Goal: Task Accomplishment & Management: Complete application form

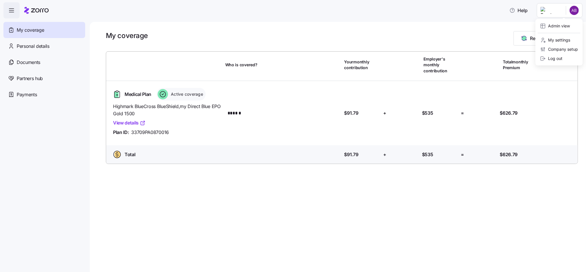
click at [573, 12] on html "Help My coverage Personal details Documents Partners hub Payments My coverage R…" at bounding box center [293, 134] width 586 height 268
click at [553, 26] on div "Admin view" at bounding box center [555, 26] width 30 height 6
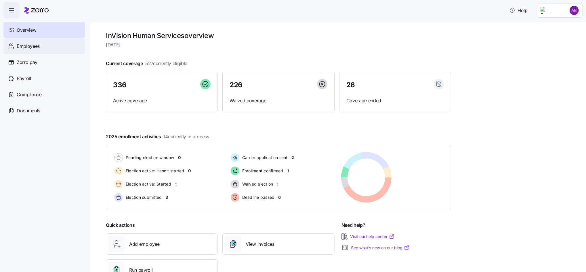
click at [24, 49] on span "Employees" at bounding box center [28, 46] width 23 height 7
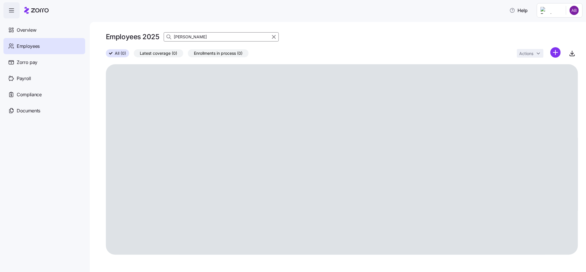
drag, startPoint x: 194, startPoint y: 37, endPoint x: 173, endPoint y: 35, distance: 21.2
click at [173, 35] on div "miller" at bounding box center [221, 36] width 115 height 9
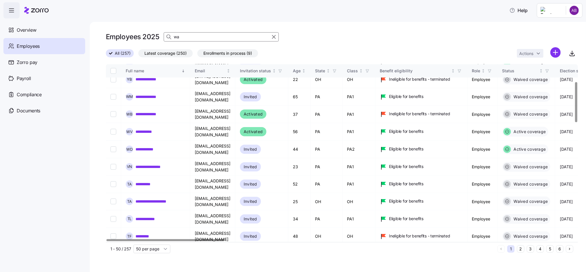
scroll to position [115, 0]
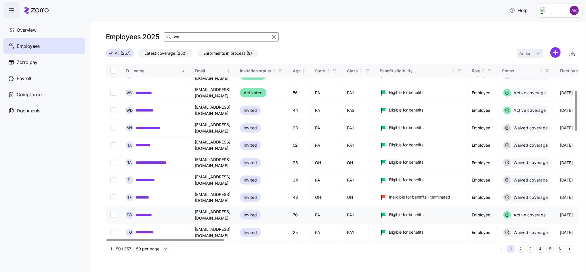
type input "wa"
click at [153, 212] on link "**********" at bounding box center [148, 215] width 25 height 6
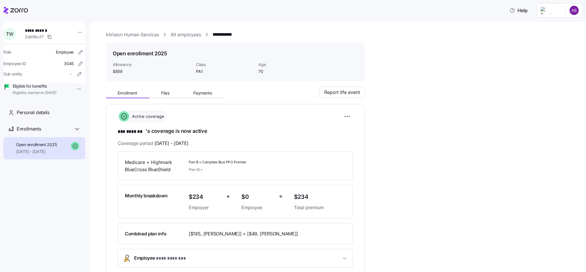
click at [181, 36] on link "All employees" at bounding box center [186, 34] width 31 height 7
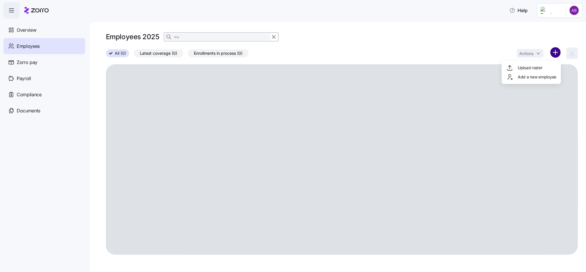
click at [555, 55] on html "Help Overview Employees Zorro pay Payroll Compliance Documents Employees 2025 w…" at bounding box center [293, 134] width 586 height 268
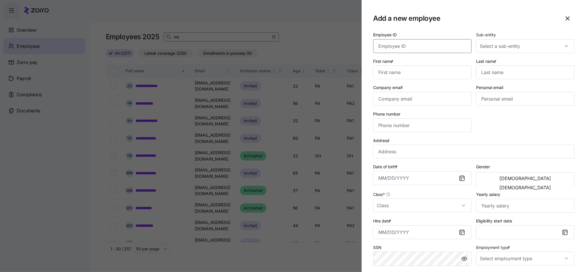
click at [424, 52] on input "Employee ID" at bounding box center [422, 46] width 98 height 14
type input "004290"
type input "Chardonee"
type input "[PERSON_NAME]"
type input "[EMAIL_ADDRESS][PERSON_NAME][DOMAIN_NAME]"
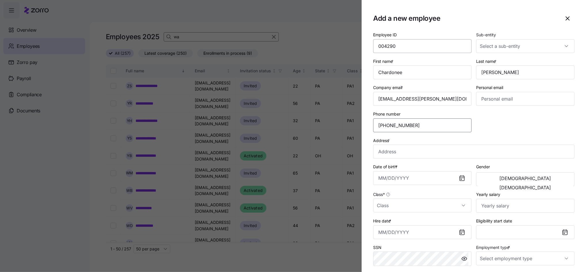
type input "[PHONE_NUMBER]"
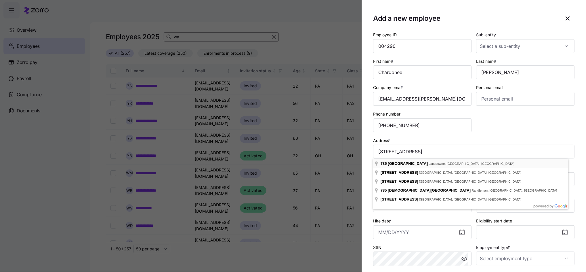
type input "[STREET_ADDRESS]"
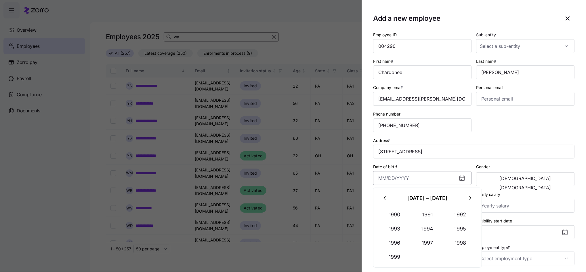
click at [402, 179] on input "Date of birth *" at bounding box center [422, 178] width 98 height 14
type input "[DATE]"
click at [549, 185] on span "[DEMOGRAPHIC_DATA]" at bounding box center [526, 187] width 52 height 5
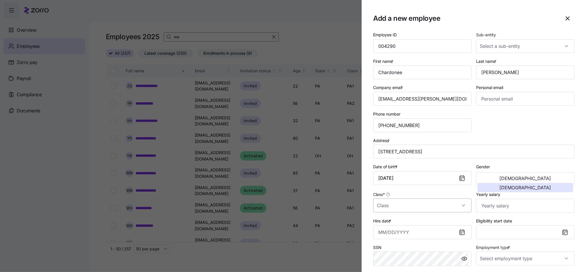
click at [402, 208] on input "Class *" at bounding box center [422, 205] width 98 height 14
click at [389, 184] on div "PA2" at bounding box center [421, 185] width 91 height 12
type input "PA2"
click at [501, 209] on input "Yearly salary" at bounding box center [525, 206] width 98 height 14
type input "$36,400"
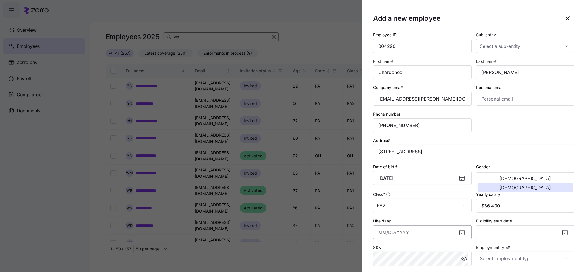
click at [418, 237] on input "Hire date *" at bounding box center [422, 232] width 98 height 14
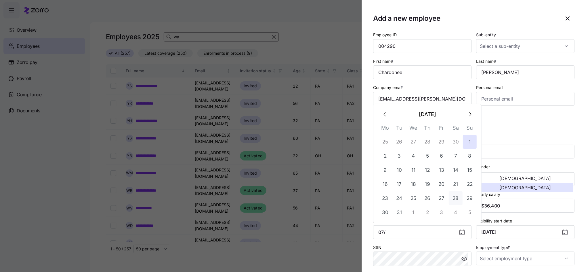
click at [458, 199] on button "28" at bounding box center [456, 198] width 14 height 14
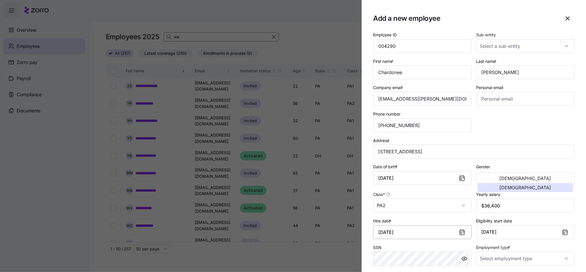
drag, startPoint x: 419, startPoint y: 234, endPoint x: 390, endPoint y: 234, distance: 28.8
click at [390, 234] on input "[DATE]" at bounding box center [422, 232] width 98 height 14
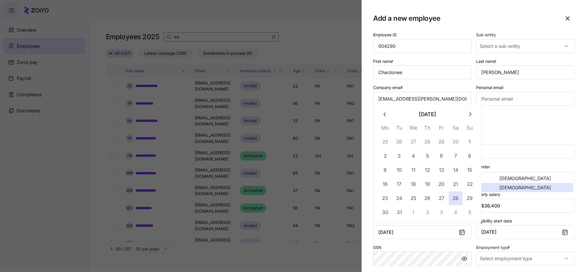
click at [471, 117] on icon "button" at bounding box center [470, 114] width 6 height 6
click at [471, 117] on div "Phone number [PHONE_NUMBER]" at bounding box center [422, 121] width 103 height 26
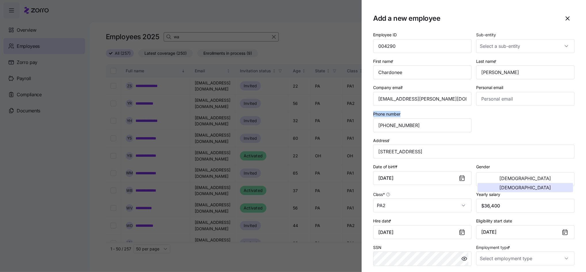
click at [471, 117] on div "Phone number [PHONE_NUMBER]" at bounding box center [422, 121] width 103 height 26
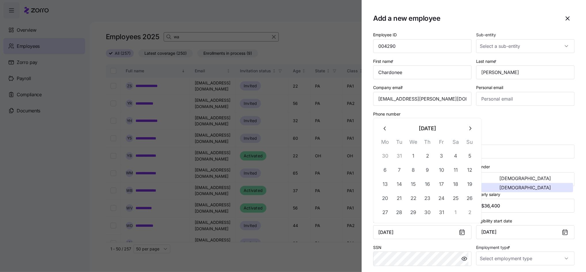
drag, startPoint x: 429, startPoint y: 234, endPoint x: 361, endPoint y: 237, distance: 67.7
click at [362, 238] on section "Add a new employee Employee ID 004290 Sub-entity First name * Chardonee Last na…" at bounding box center [474, 136] width 225 height 272
click at [385, 213] on button "28" at bounding box center [386, 212] width 14 height 14
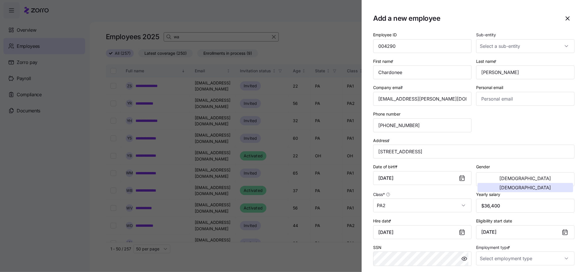
type input "[DATE]"
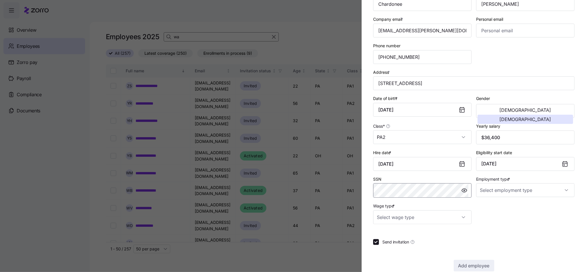
scroll to position [79, 0]
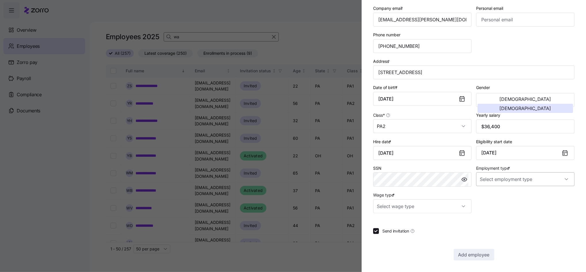
click at [527, 183] on input "Employment type *" at bounding box center [525, 179] width 98 height 14
click at [498, 197] on div "Full Time" at bounding box center [521, 197] width 91 height 12
type input "Full Time"
click at [450, 204] on input "Wage type *" at bounding box center [422, 206] width 98 height 14
click at [388, 234] on span "Hourly" at bounding box center [386, 236] width 12 height 6
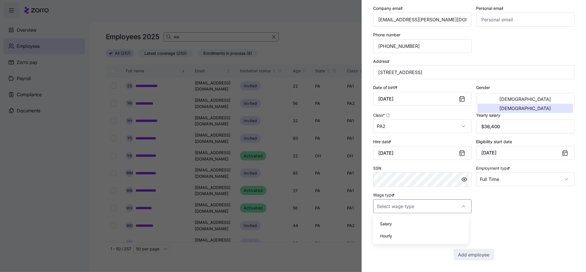
type input "Hourly"
click at [468, 254] on span "Add employee" at bounding box center [474, 254] width 31 height 7
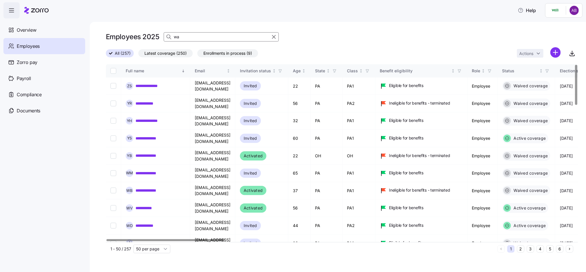
click at [558, 54] on html "**********" at bounding box center [293, 134] width 586 height 268
click at [545, 76] on span "Add a new employee" at bounding box center [537, 77] width 39 height 6
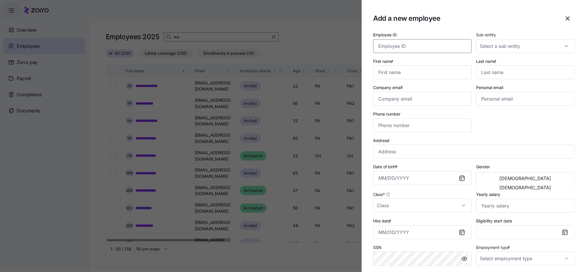
click at [422, 49] on input "Employee ID" at bounding box center [422, 46] width 98 height 14
type input "004289"
type input "Terelle"
type input "[PERSON_NAME]"
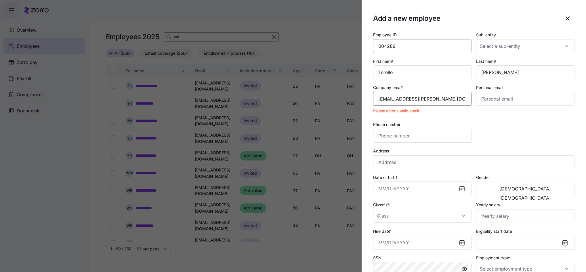
type input "[EMAIL_ADDRESS][PERSON_NAME][DOMAIN_NAME]"
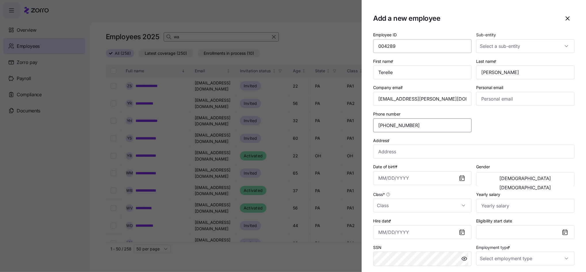
type input "[PHONE_NUMBER]"
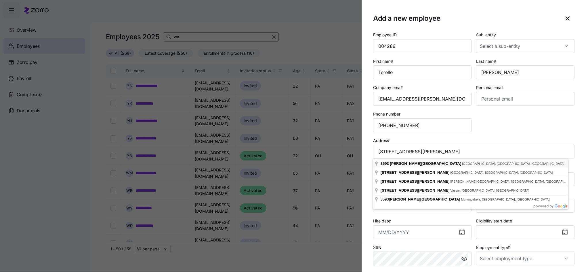
type input "[STREET_ADDRESS][PERSON_NAME]"
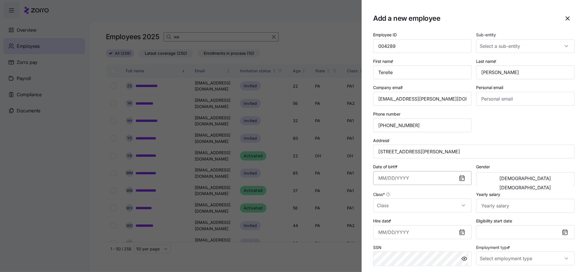
click at [398, 178] on input "Date of birth *" at bounding box center [422, 178] width 98 height 14
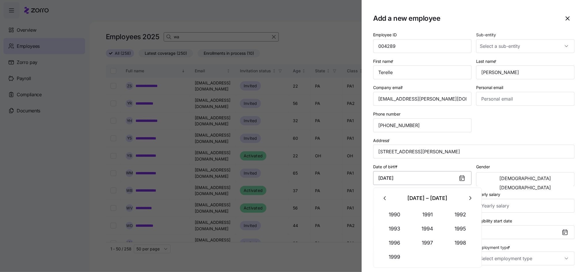
type input "[DATE]"
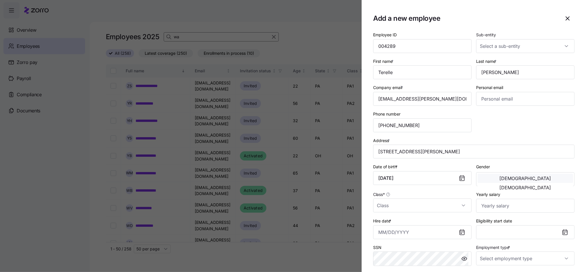
click at [503, 183] on button "[DEMOGRAPHIC_DATA]" at bounding box center [526, 178] width 96 height 9
click at [456, 206] on input "Class *" at bounding box center [422, 205] width 98 height 14
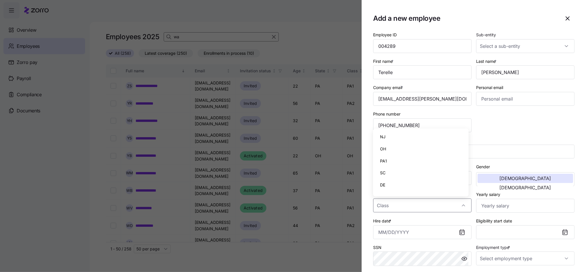
click at [384, 147] on span "OH" at bounding box center [383, 149] width 6 height 6
type input "OH"
click at [481, 205] on input "Yearly salary" at bounding box center [525, 206] width 98 height 14
type input "$35,360"
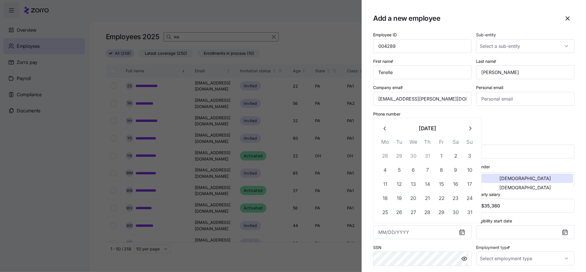
click at [385, 130] on icon "button" at bounding box center [385, 128] width 6 height 6
click at [386, 211] on button "28" at bounding box center [386, 212] width 14 height 14
type input "[DATE]"
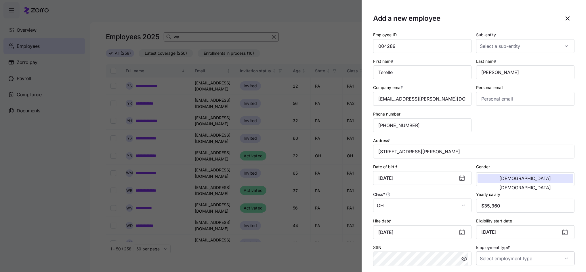
click at [500, 260] on input "Employment type *" at bounding box center [525, 258] width 98 height 14
click at [488, 230] on span "Full Time" at bounding box center [488, 229] width 17 height 6
type input "Full Time"
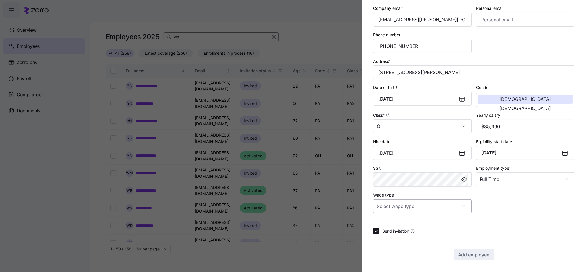
click at [448, 205] on input "Wage type *" at bounding box center [422, 206] width 98 height 14
click at [387, 238] on span "Hourly" at bounding box center [386, 236] width 12 height 6
type input "Hourly"
click at [471, 256] on span "Add employee" at bounding box center [474, 254] width 31 height 7
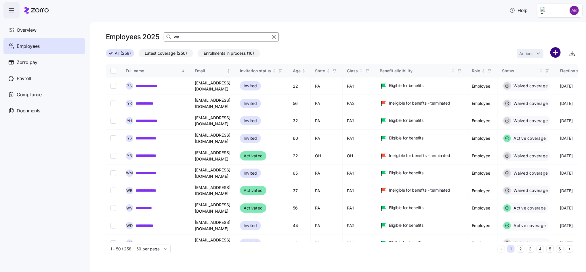
click at [554, 49] on html "**********" at bounding box center [293, 134] width 586 height 268
click at [533, 79] on span "Add a new employee" at bounding box center [537, 77] width 39 height 6
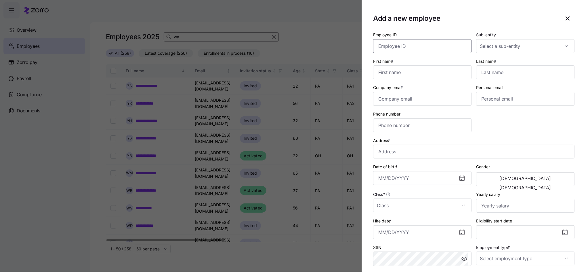
click at [449, 48] on input "Employee ID" at bounding box center [422, 46] width 98 height 14
type input "004288"
type input "[PERSON_NAME]"
type input "d"
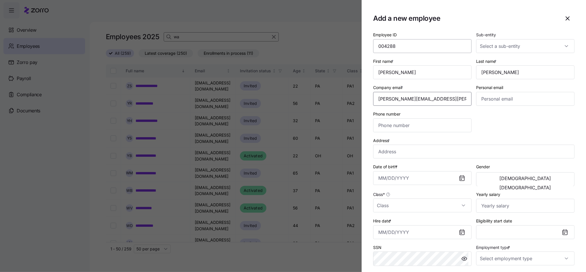
type input "[PERSON_NAME][EMAIL_ADDRESS][PERSON_NAME][DOMAIN_NAME]"
type input "[PHONE_NUMBER]"
type input "[STREET_ADDRESS]"
click at [404, 178] on input "Date of birth *" at bounding box center [422, 178] width 98 height 14
type input "[DATE]"
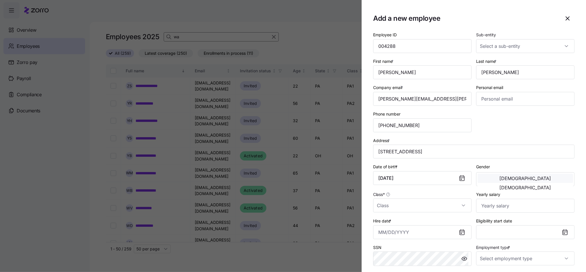
click at [498, 175] on button "[DEMOGRAPHIC_DATA]" at bounding box center [526, 178] width 96 height 9
click at [444, 209] on input "Class *" at bounding box center [422, 205] width 98 height 14
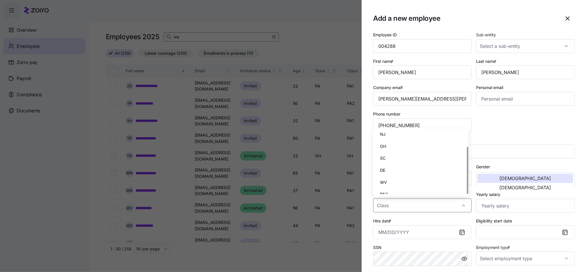
scroll to position [20, 0]
click at [382, 186] on span "PA2" at bounding box center [384, 188] width 8 height 6
type input "PA2"
click at [503, 205] on input "Yearly salary" at bounding box center [525, 206] width 98 height 14
type input "$39,520"
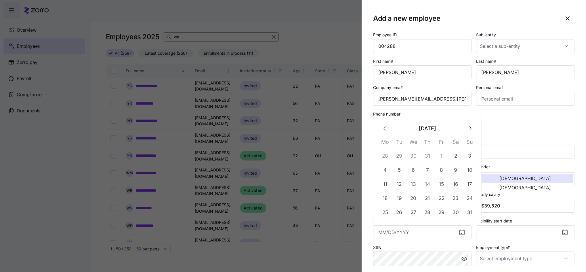
click at [383, 130] on icon "button" at bounding box center [385, 128] width 6 height 6
click at [382, 215] on button "28" at bounding box center [386, 212] width 14 height 14
type input "[DATE]"
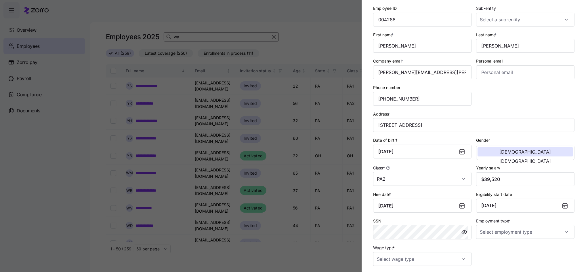
scroll to position [77, 0]
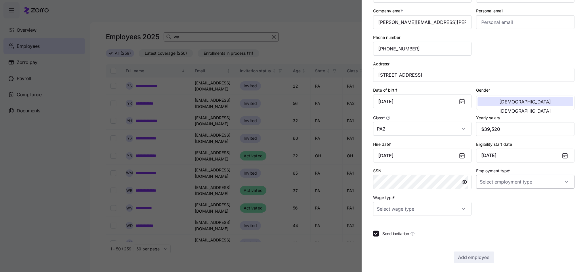
click at [518, 186] on input "Employment type *" at bounding box center [525, 182] width 98 height 14
click at [491, 199] on span "Full Time" at bounding box center [488, 199] width 17 height 6
type input "Full Time"
click at [442, 208] on input "Wage type *" at bounding box center [422, 209] width 98 height 14
click at [390, 237] on span "Hourly" at bounding box center [386, 238] width 12 height 6
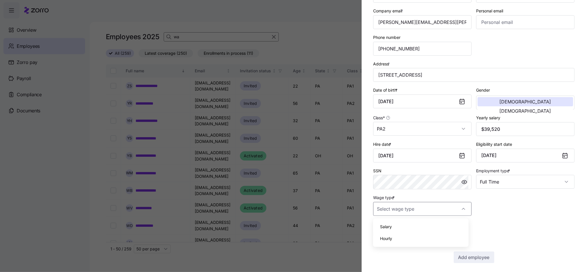
type input "Hourly"
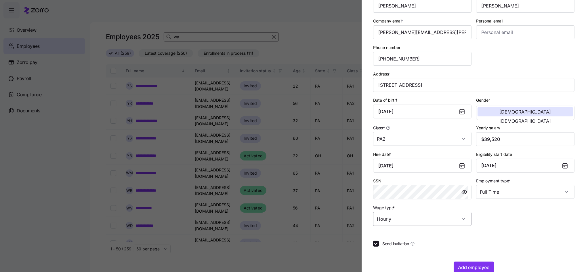
scroll to position [79, 0]
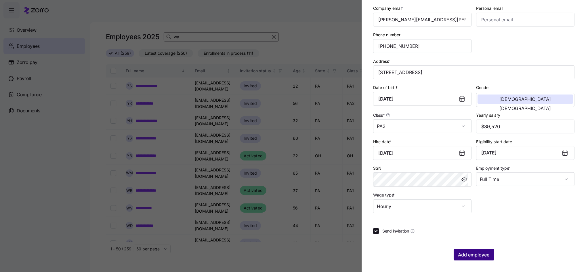
click at [471, 252] on span "Add employee" at bounding box center [474, 254] width 31 height 7
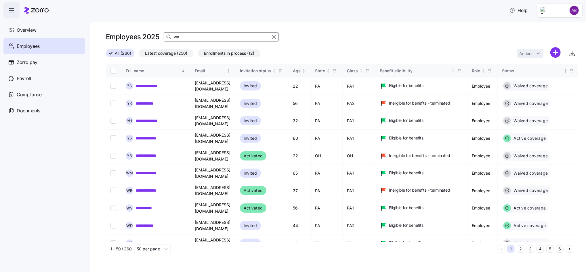
drag, startPoint x: 185, startPoint y: 39, endPoint x: 176, endPoint y: 39, distance: 9.5
click at [176, 39] on input "wa" at bounding box center [221, 36] width 115 height 9
type input "w"
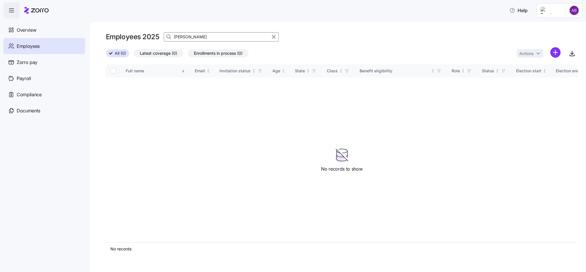
type input "[PERSON_NAME]"
click at [554, 52] on html "Help Overview Employees Zorro pay Payroll Compliance Documents Employees 2025 […" at bounding box center [293, 134] width 586 height 268
click at [535, 76] on span "Add a new employee" at bounding box center [537, 77] width 39 height 6
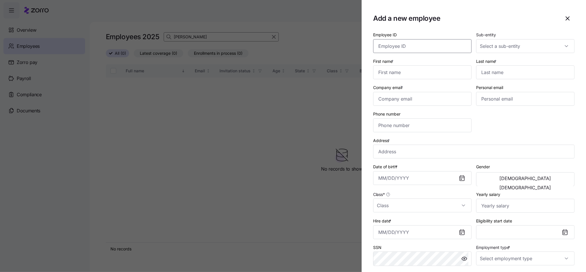
click at [415, 50] on input "Employee ID" at bounding box center [422, 46] width 98 height 14
type input "004281"
type input "[PERSON_NAME]"
type input "[PERSON_NAME][EMAIL_ADDRESS][PERSON_NAME][DOMAIN_NAME]"
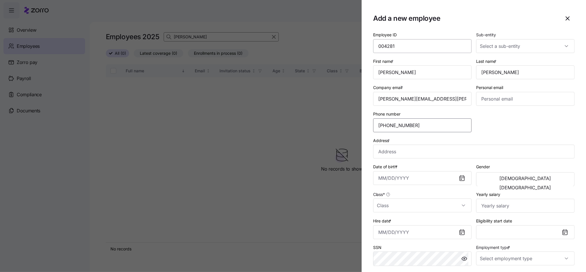
type input "[PHONE_NUMBER]"
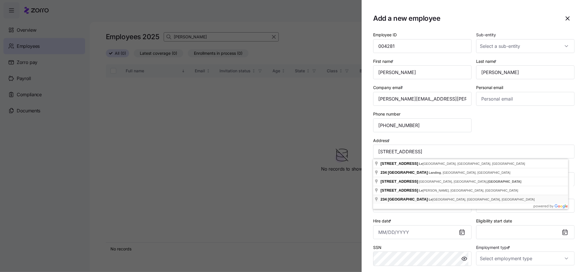
type input "[STREET_ADDRESS]"
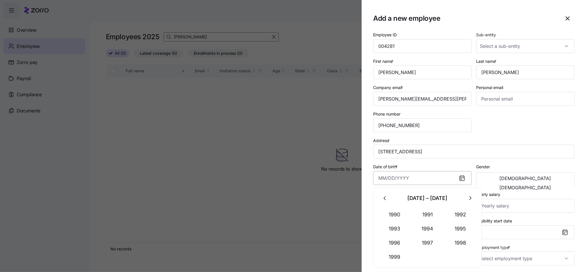
click at [402, 174] on input "Date of birth *" at bounding box center [422, 178] width 98 height 14
type input "[DATE]"
click at [537, 185] on span "[DEMOGRAPHIC_DATA]" at bounding box center [526, 187] width 52 height 5
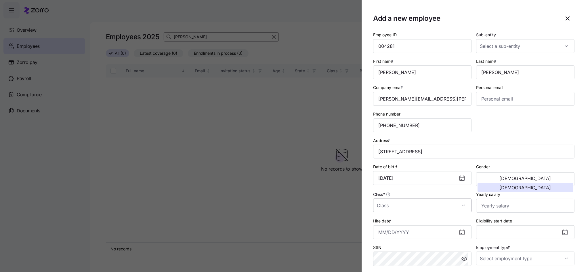
click at [393, 206] on input "Class *" at bounding box center [422, 205] width 98 height 14
click at [385, 176] on span "PA2" at bounding box center [384, 176] width 8 height 6
type input "PA2"
click at [495, 207] on input "Yearly salary" at bounding box center [525, 206] width 98 height 14
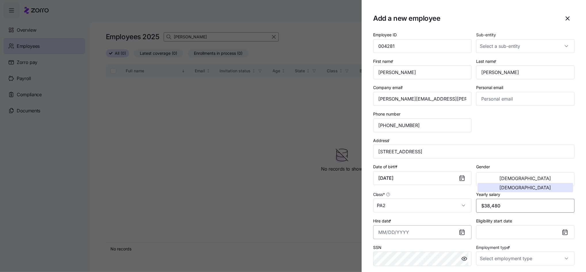
type input "$38,480"
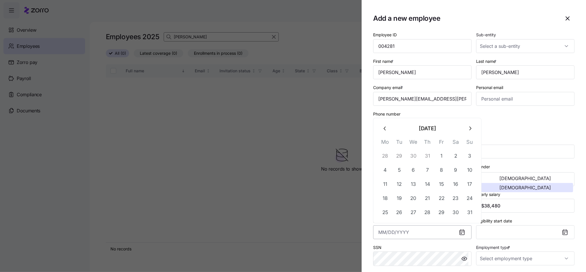
click at [404, 233] on input "Hire date *" at bounding box center [422, 232] width 98 height 14
type input "[DATE]"
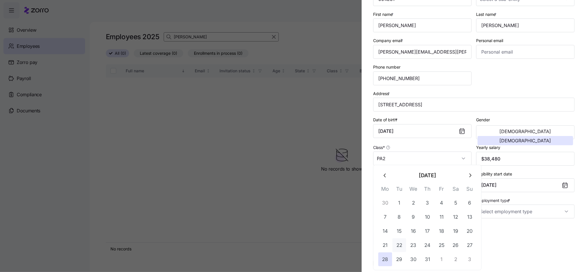
scroll to position [77, 0]
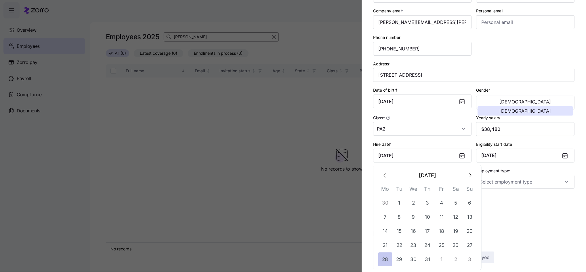
click at [381, 257] on button "28" at bounding box center [386, 259] width 14 height 14
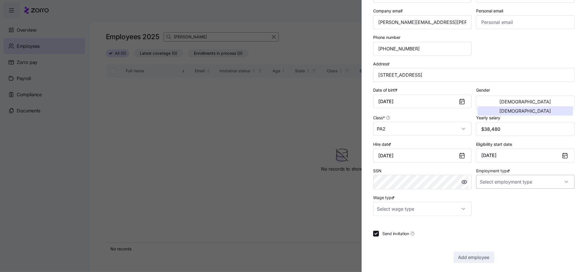
click at [518, 187] on input "Employment type *" at bounding box center [525, 182] width 98 height 14
click at [486, 199] on span "Full Time" at bounding box center [488, 199] width 17 height 6
type input "Full Time"
click at [427, 211] on input "Wage type *" at bounding box center [422, 209] width 98 height 14
click at [378, 239] on div "Hourly" at bounding box center [421, 238] width 91 height 12
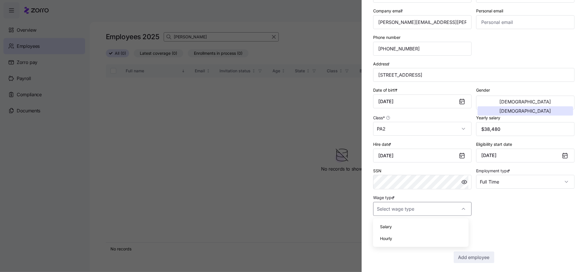
type input "Hourly"
click at [461, 254] on span "Add employee" at bounding box center [474, 257] width 31 height 7
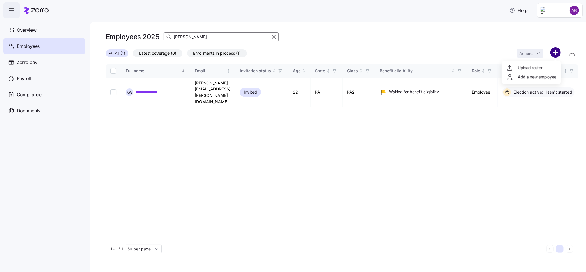
click at [556, 54] on html "**********" at bounding box center [293, 134] width 586 height 268
click at [522, 77] on span "Add a new employee" at bounding box center [537, 77] width 39 height 6
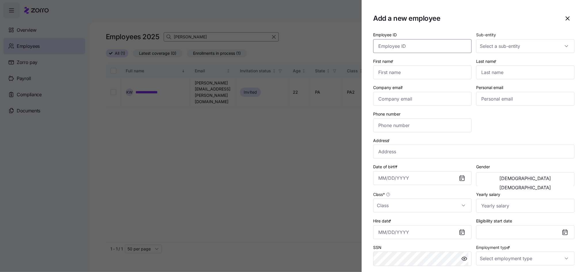
click at [414, 48] on input "Employee ID" at bounding box center [422, 46] width 98 height 14
type input "004295"
type input "[PERSON_NAME]"
type input "Madureira"
type input "[PERSON_NAME][EMAIL_ADDRESS][PERSON_NAME][DOMAIN_NAME]"
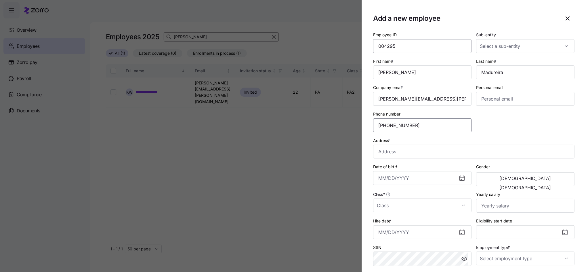
type input "[PHONE_NUMBER]"
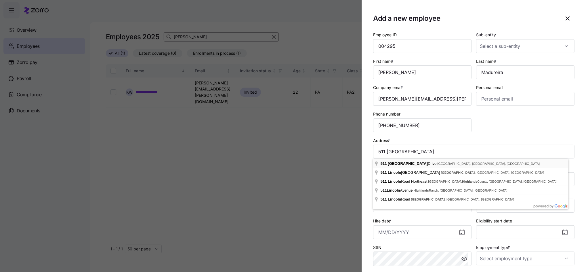
type input "[STREET_ADDRESS]"
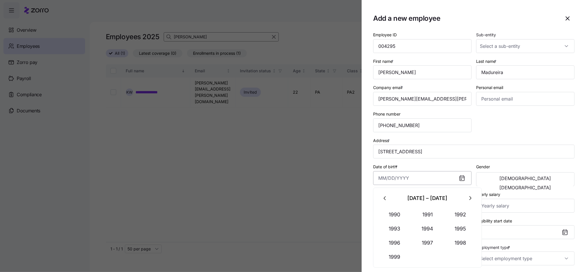
click at [403, 178] on input "Date of birth *" at bounding box center [422, 178] width 98 height 14
type input "[DATE]"
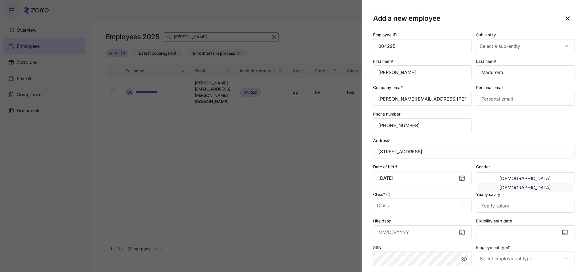
click at [545, 185] on span "[DEMOGRAPHIC_DATA]" at bounding box center [526, 187] width 52 height 5
click at [446, 208] on input "Class *" at bounding box center [422, 205] width 98 height 14
click at [383, 183] on span "PA1" at bounding box center [383, 185] width 7 height 6
type input "PA1"
click at [495, 209] on input "Yearly salary" at bounding box center [525, 206] width 98 height 14
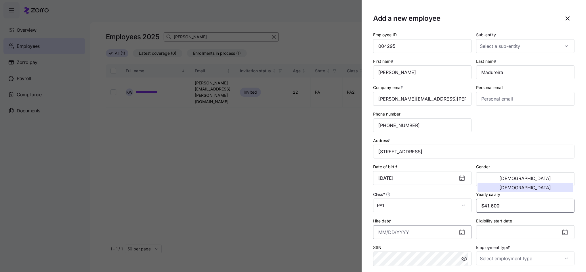
type input "$41,600"
click at [430, 235] on input "Hire date *" at bounding box center [422, 232] width 98 height 14
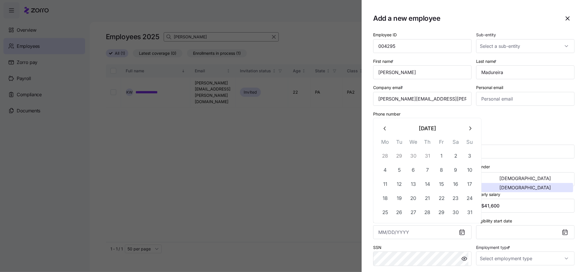
click at [438, 148] on th "Fr" at bounding box center [442, 143] width 14 height 11
click at [385, 182] on button "11" at bounding box center [386, 184] width 14 height 14
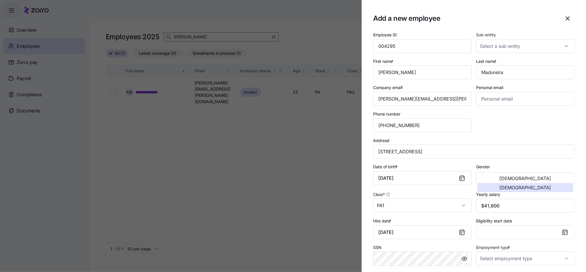
type input "[DATE]"
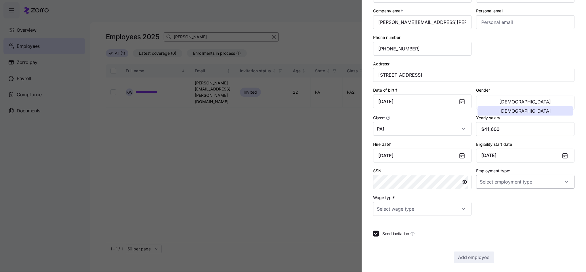
click at [519, 180] on input "Employment type *" at bounding box center [525, 182] width 98 height 14
click at [507, 200] on div "Full Time" at bounding box center [521, 199] width 91 height 12
type input "Full Time"
click at [449, 209] on input "Wage type *" at bounding box center [422, 209] width 98 height 14
click at [388, 236] on span "Hourly" at bounding box center [386, 238] width 12 height 6
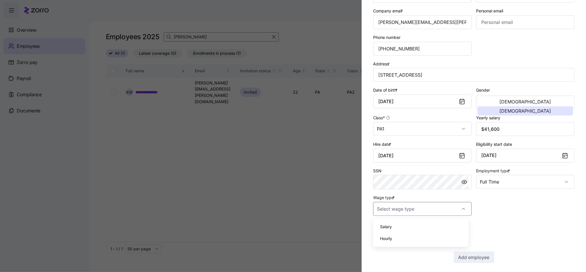
type input "Hourly"
click at [467, 262] on button "Add employee" at bounding box center [474, 257] width 41 height 12
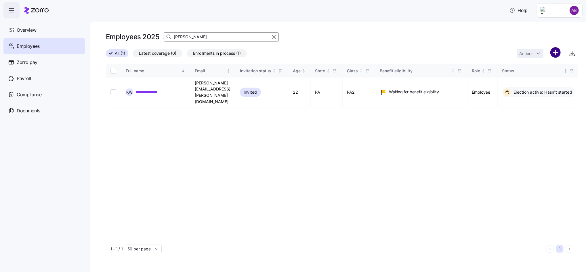
click at [554, 54] on html "**********" at bounding box center [293, 134] width 586 height 268
click at [524, 75] on span "Add a new employee" at bounding box center [537, 77] width 39 height 6
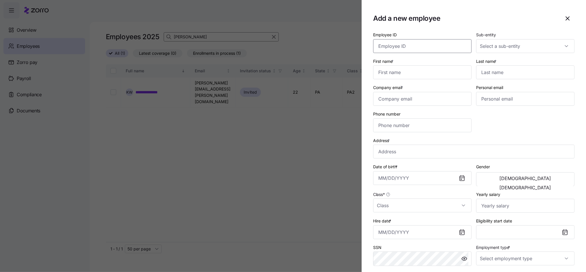
click at [420, 46] on input "Employee ID" at bounding box center [422, 46] width 98 height 14
type input "004294"
type input "[PERSON_NAME]"
type input "[EMAIL_ADDRESS][PERSON_NAME][DOMAIN_NAME]"
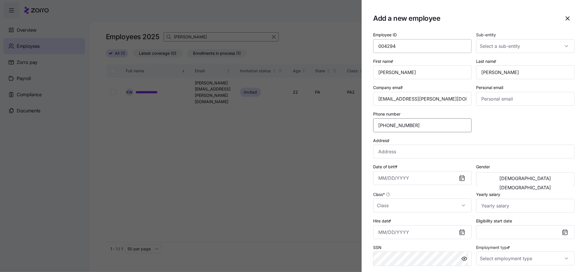
type input "[PHONE_NUMBER]"
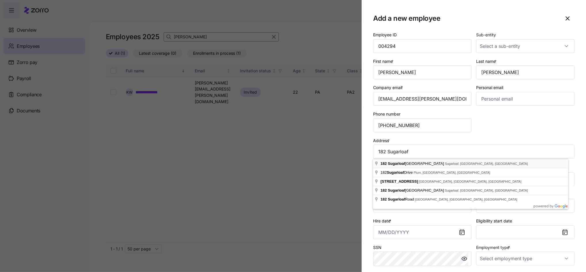
type input "[STREET_ADDRESS]"
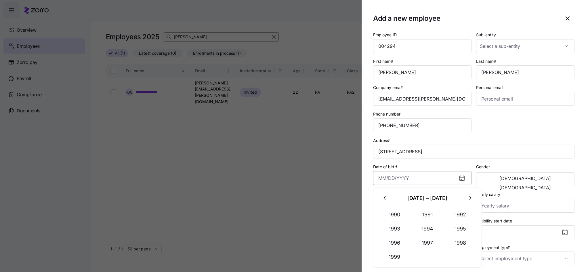
click at [403, 180] on input "Date of birth *" at bounding box center [422, 178] width 98 height 14
type input "[DATE]"
drag, startPoint x: 548, startPoint y: 180, endPoint x: 544, endPoint y: 181, distance: 4.6
click at [549, 185] on span "[DEMOGRAPHIC_DATA]" at bounding box center [526, 187] width 52 height 5
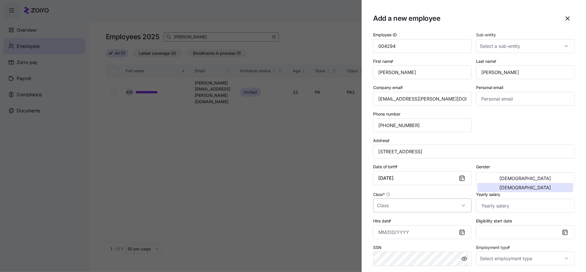
click at [385, 208] on input "Class *" at bounding box center [422, 205] width 98 height 14
click at [387, 176] on span "PA2" at bounding box center [384, 176] width 8 height 6
type input "PA2"
click at [502, 208] on input "Yearly salary" at bounding box center [525, 206] width 98 height 14
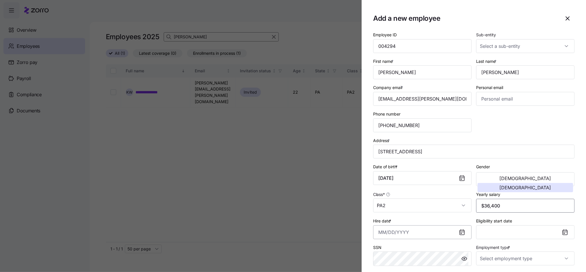
type input "$36,400"
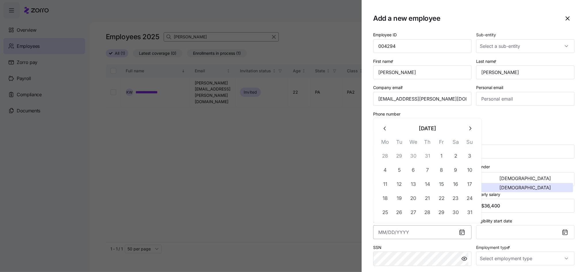
click at [418, 239] on input "Hire date *" at bounding box center [422, 232] width 98 height 14
click at [399, 234] on input "Hire date *" at bounding box center [422, 232] width 98 height 14
click at [384, 182] on button "11" at bounding box center [386, 184] width 14 height 14
type input "[DATE]"
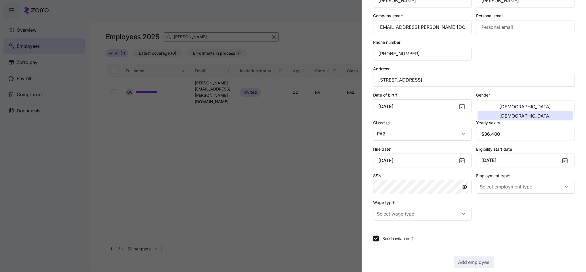
scroll to position [77, 0]
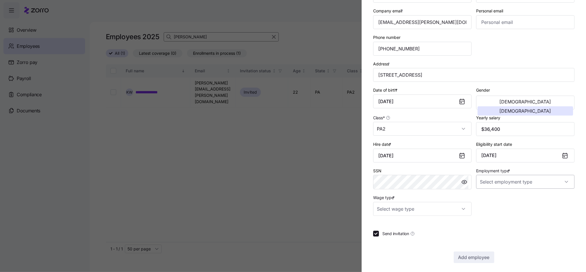
click at [494, 182] on input "Employment type *" at bounding box center [525, 182] width 98 height 14
click at [488, 197] on span "Full Time" at bounding box center [488, 199] width 17 height 6
type input "Full Time"
click at [436, 208] on input "Wage type *" at bounding box center [422, 209] width 98 height 14
click at [381, 240] on span "Hourly" at bounding box center [386, 238] width 12 height 6
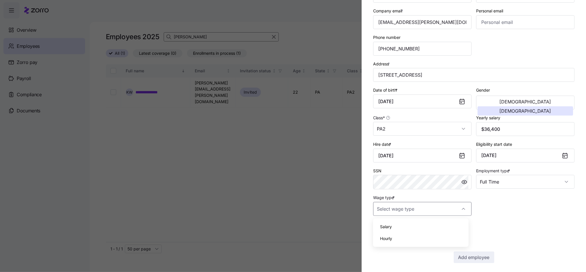
type input "Hourly"
click at [467, 257] on span "Add employee" at bounding box center [474, 257] width 31 height 7
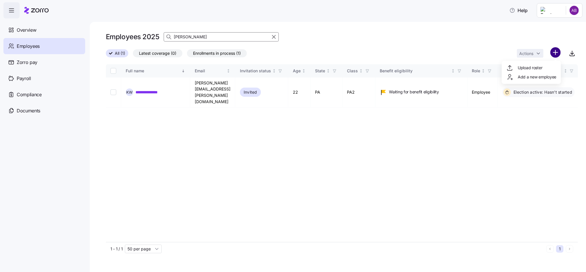
click at [556, 56] on html "**********" at bounding box center [293, 134] width 586 height 268
click at [535, 76] on span "Add a new employee" at bounding box center [537, 77] width 39 height 6
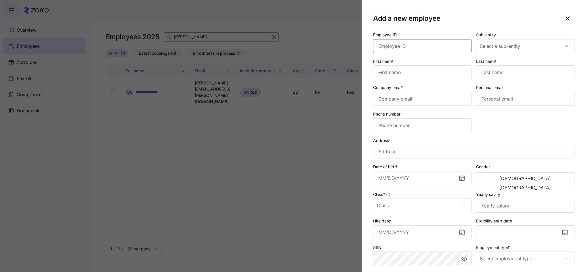
click at [438, 46] on input "Employee ID" at bounding box center [422, 46] width 98 height 14
type input "004287"
type input "Goodness"
type input "Afolayan"
type input "[EMAIL_ADDRESS][PERSON_NAME][DOMAIN_NAME]"
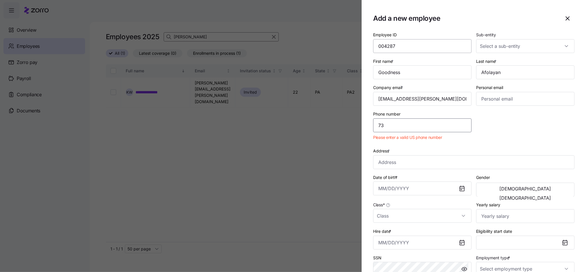
type input "7"
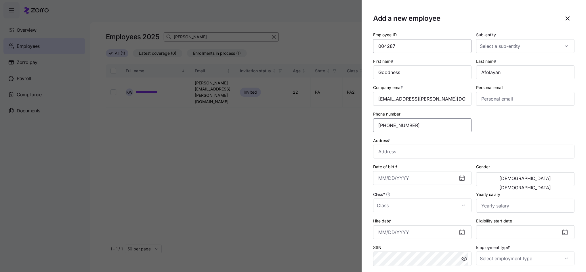
type input "[PHONE_NUMBER]"
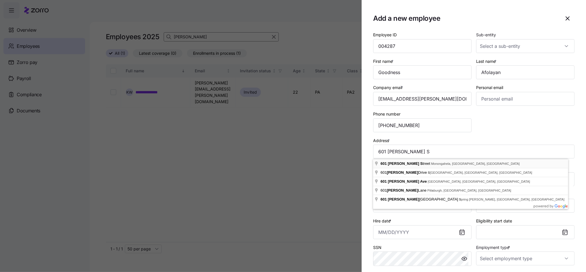
type input "[STREET_ADDRESS][PERSON_NAME]"
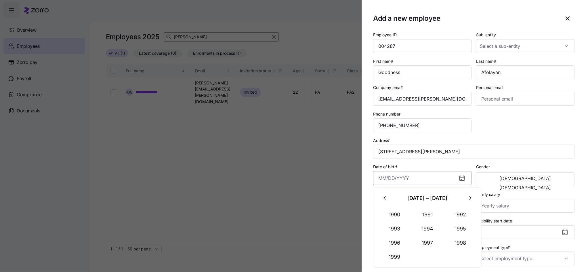
click at [392, 177] on input "Date of birth *" at bounding box center [422, 178] width 98 height 14
type input "[DATE]"
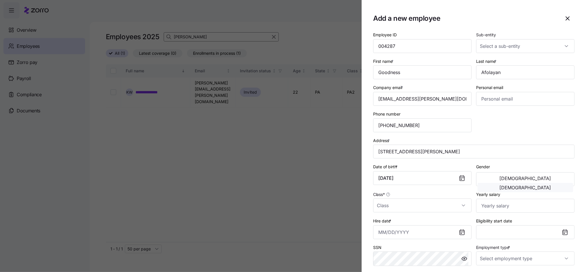
click at [547, 185] on span "[DEMOGRAPHIC_DATA]" at bounding box center [526, 187] width 52 height 5
drag, startPoint x: 492, startPoint y: 178, endPoint x: 487, endPoint y: 180, distance: 4.8
click at [492, 179] on button "[DEMOGRAPHIC_DATA]" at bounding box center [526, 178] width 96 height 9
click at [420, 208] on input "Class *" at bounding box center [422, 205] width 98 height 14
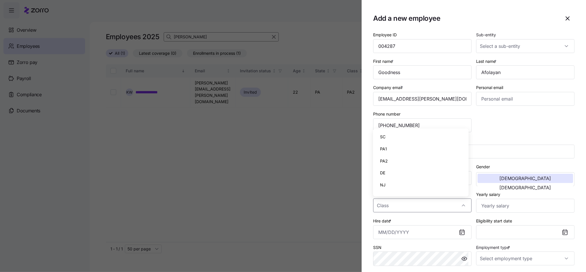
click at [384, 149] on span "PA1" at bounding box center [383, 149] width 7 height 6
type input "PA1"
click at [480, 207] on input "Yearly salary" at bounding box center [525, 206] width 98 height 14
type input "$35,360"
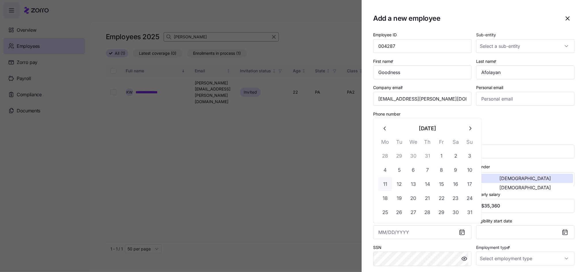
click at [384, 185] on button "11" at bounding box center [386, 184] width 14 height 14
type input "[DATE]"
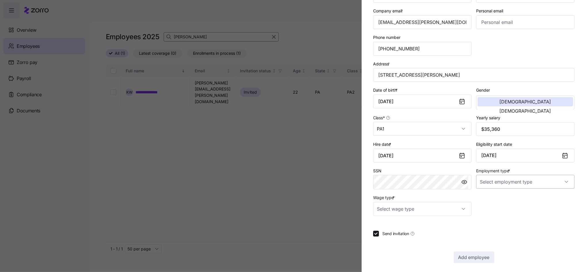
click at [509, 187] on input "Employment type *" at bounding box center [525, 182] width 98 height 14
click at [495, 198] on span "Full Time" at bounding box center [488, 199] width 17 height 6
type input "Full Time"
click at [427, 207] on input "Wage type *" at bounding box center [422, 209] width 98 height 14
click at [384, 237] on span "Hourly" at bounding box center [386, 238] width 12 height 6
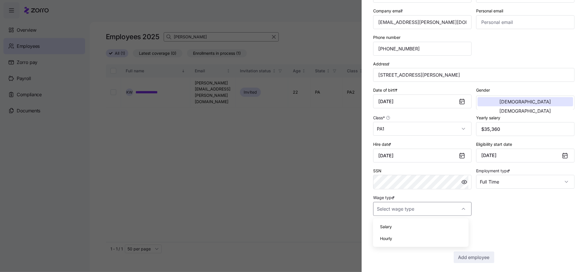
type input "Hourly"
click at [467, 256] on span "Add employee" at bounding box center [474, 257] width 31 height 7
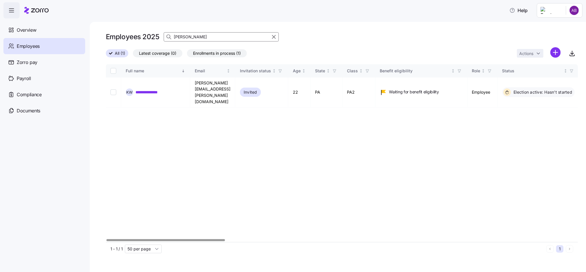
drag, startPoint x: 200, startPoint y: 36, endPoint x: 173, endPoint y: 39, distance: 27.6
click at [173, 39] on div "[PERSON_NAME]" at bounding box center [221, 36] width 115 height 9
type input "white"
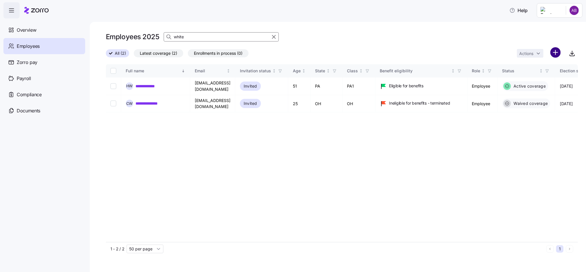
click at [560, 52] on html "**********" at bounding box center [293, 134] width 586 height 268
click at [532, 79] on span "Add a new employee" at bounding box center [537, 77] width 39 height 6
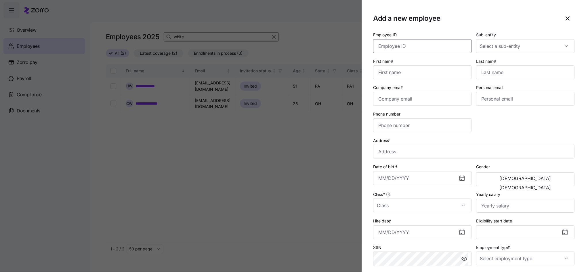
click at [391, 44] on input "Employee ID" at bounding box center [422, 46] width 98 height 14
type input "004296"
type input "[PERSON_NAME]"
type input "White"
type input "[EMAIL_ADDRESS][PERSON_NAME][DOMAIN_NAME]"
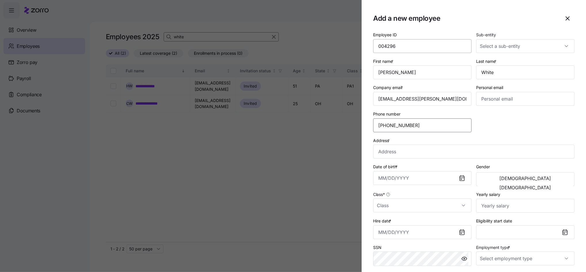
type input "[PHONE_NUMBER]"
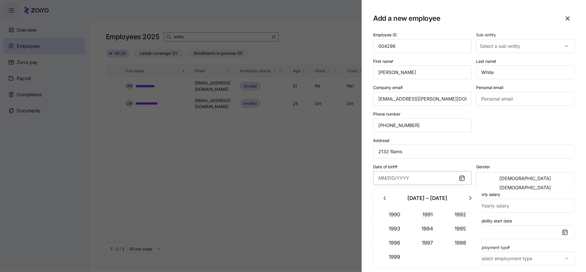
type input "[STREET_ADDRESS][PERSON_NAME]"
click at [412, 181] on input "Date of birth *" at bounding box center [422, 178] width 98 height 14
type input "[DATE]"
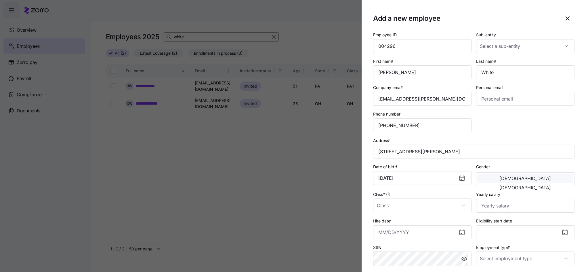
click at [514, 179] on button "[DEMOGRAPHIC_DATA]" at bounding box center [526, 178] width 96 height 9
click at [410, 205] on input "Class *" at bounding box center [422, 205] width 98 height 14
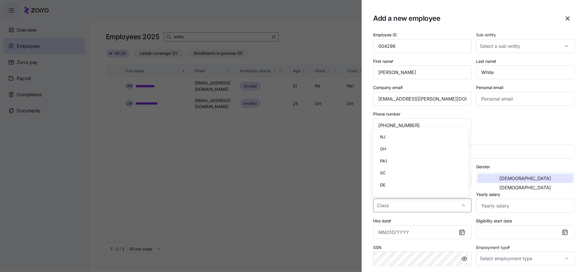
click at [384, 160] on span "PA1" at bounding box center [383, 161] width 7 height 6
type input "PA1"
click at [487, 210] on input "Yearly salary" at bounding box center [525, 206] width 98 height 14
type input "$37,440"
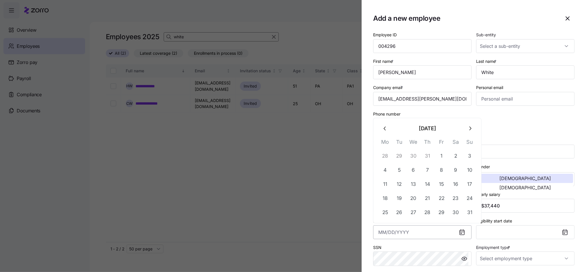
click at [416, 232] on input "Hire date *" at bounding box center [422, 232] width 98 height 14
click at [384, 184] on button "11" at bounding box center [386, 184] width 14 height 14
type input "[DATE]"
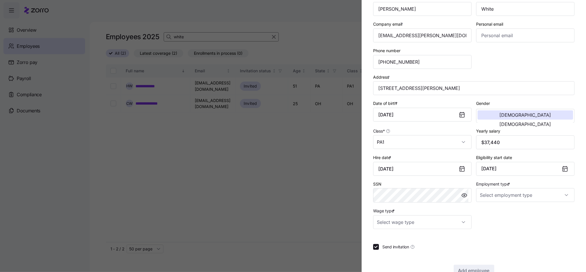
scroll to position [77, 0]
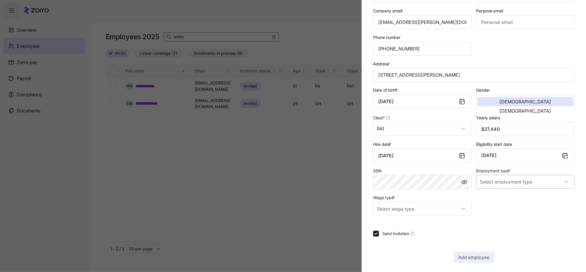
click at [503, 180] on input "Employment type *" at bounding box center [525, 182] width 98 height 14
click at [485, 198] on span "Full Time" at bounding box center [488, 199] width 17 height 6
type input "Full Time"
click at [422, 210] on input "Wage type *" at bounding box center [422, 209] width 98 height 14
click at [386, 239] on span "Hourly" at bounding box center [386, 238] width 12 height 6
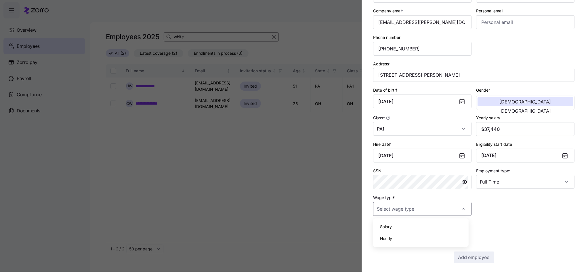
type input "Hourly"
click at [461, 258] on span "Add employee" at bounding box center [474, 257] width 31 height 7
